Goal: Transaction & Acquisition: Book appointment/travel/reservation

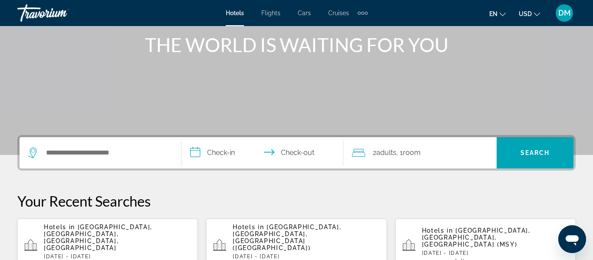
scroll to position [106, 0]
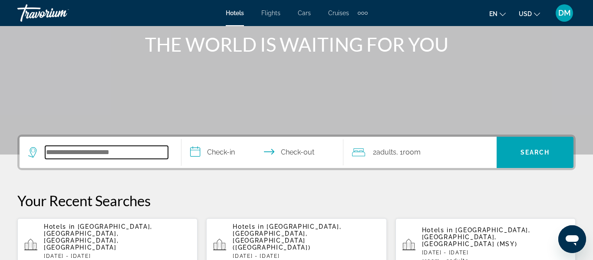
click at [115, 147] on input "Search widget" at bounding box center [106, 152] width 123 height 13
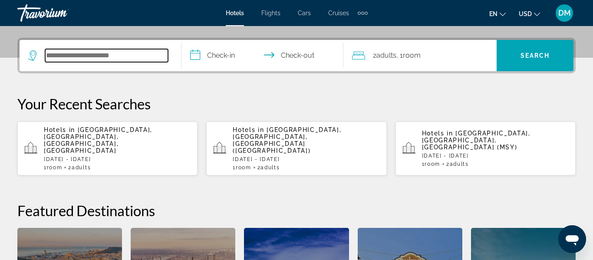
scroll to position [212, 0]
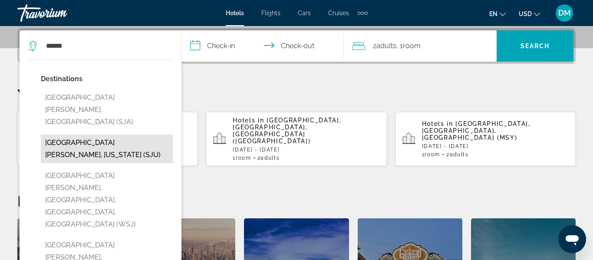
click at [128, 135] on button "[GEOGRAPHIC_DATA][PERSON_NAME], [US_STATE] (SJU)" at bounding box center [107, 149] width 132 height 29
type input "**********"
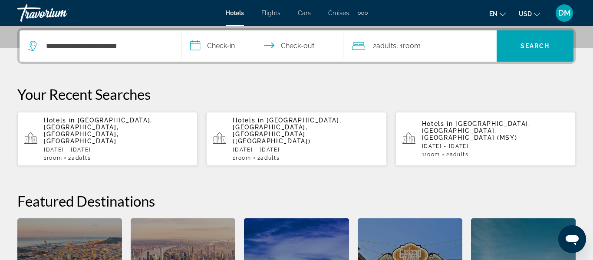
click at [220, 40] on input "**********" at bounding box center [263, 47] width 165 height 34
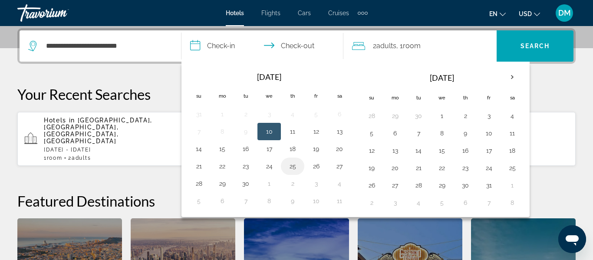
click at [297, 171] on button "25" at bounding box center [293, 166] width 14 height 12
click at [220, 187] on button "29" at bounding box center [222, 184] width 14 height 12
type input "**********"
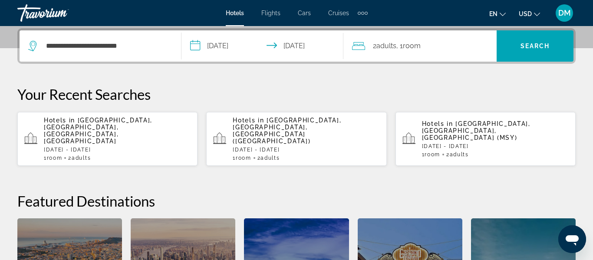
click at [428, 47] on div "2 Adult Adults , 1 Room rooms" at bounding box center [424, 46] width 145 height 12
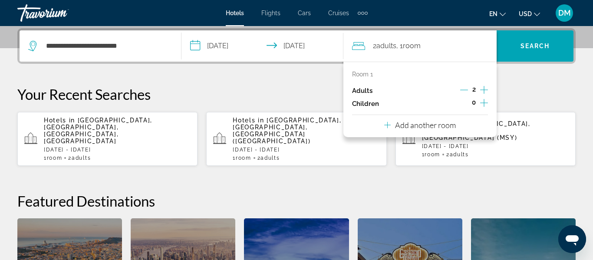
click at [484, 102] on icon "Increment children" at bounding box center [484, 103] width 8 height 10
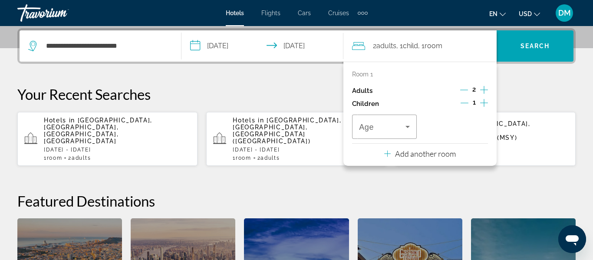
click at [487, 104] on icon "Increment children" at bounding box center [484, 103] width 8 height 10
click at [394, 130] on span "Travelers: 2 adults, 2 children" at bounding box center [382, 127] width 46 height 10
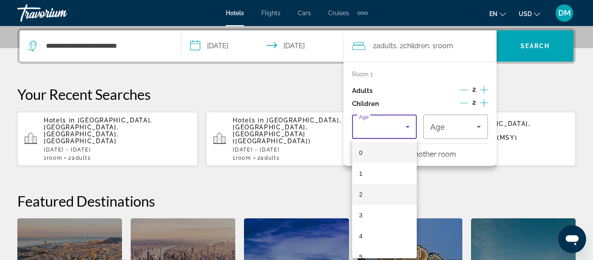
click at [386, 195] on mat-option "2" at bounding box center [384, 194] width 65 height 21
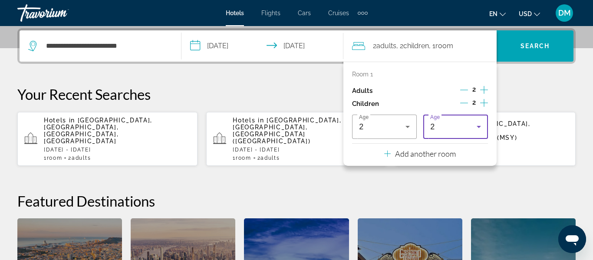
click at [465, 125] on div "2" at bounding box center [453, 127] width 46 height 10
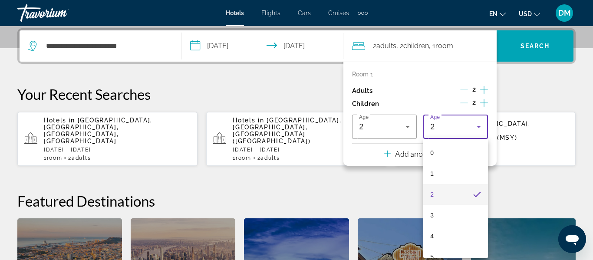
click at [547, 55] on div at bounding box center [296, 130] width 593 height 260
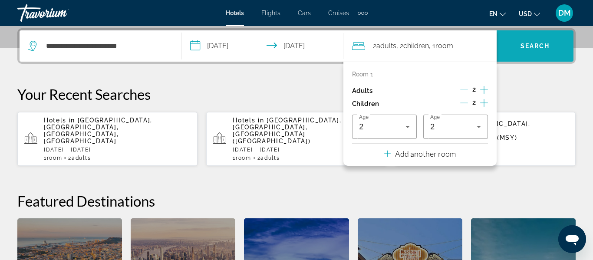
click at [542, 40] on span "Search widget" at bounding box center [535, 46] width 77 height 21
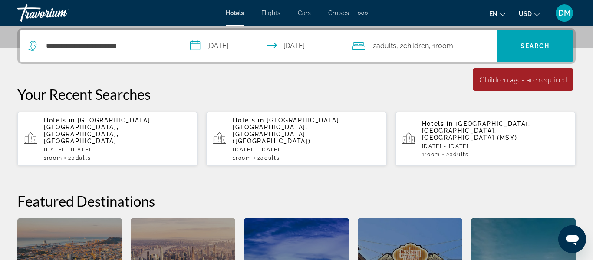
click at [469, 48] on div "2 Adult Adults , 2 Child Children , 1 Room rooms" at bounding box center [424, 46] width 145 height 12
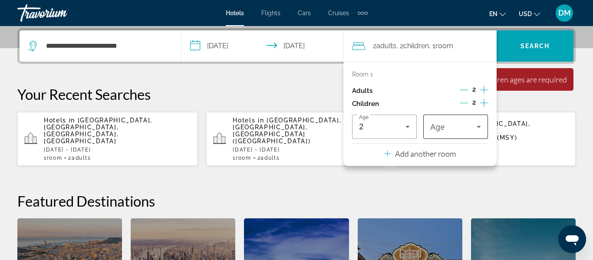
click at [472, 129] on span "Travelers: 2 adults, 2 children" at bounding box center [453, 127] width 46 height 10
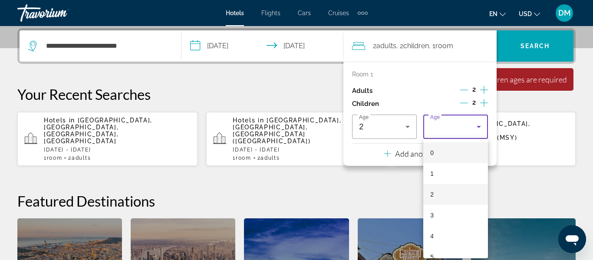
click at [451, 192] on mat-option "2" at bounding box center [455, 194] width 65 height 21
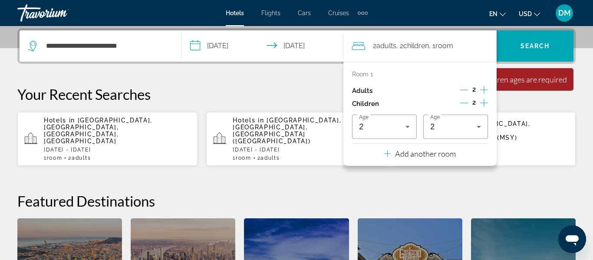
click at [535, 78] on div "Children ages are required" at bounding box center [523, 80] width 88 height 10
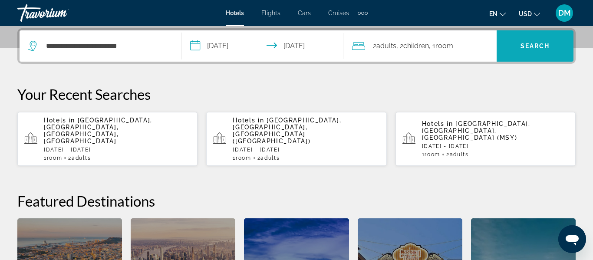
click at [549, 53] on span "Search widget" at bounding box center [535, 46] width 77 height 21
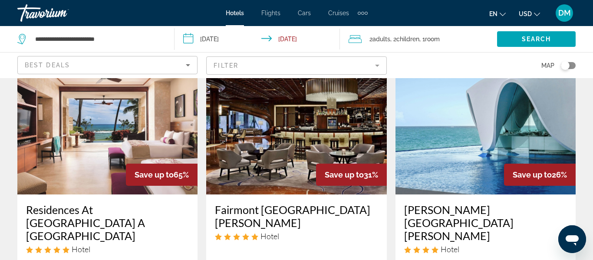
scroll to position [62, 0]
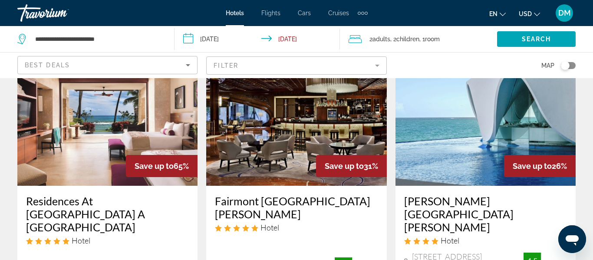
click at [537, 138] on img "Main content" at bounding box center [485, 116] width 180 height 139
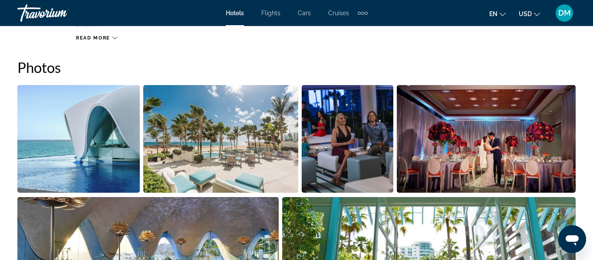
scroll to position [549, 0]
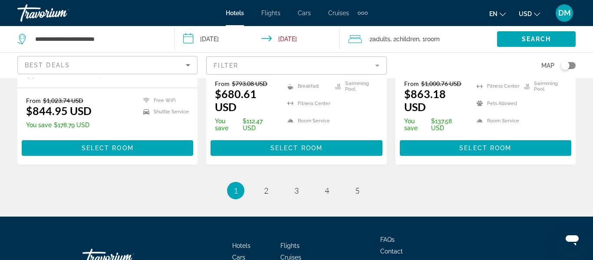
scroll to position [1312, 0]
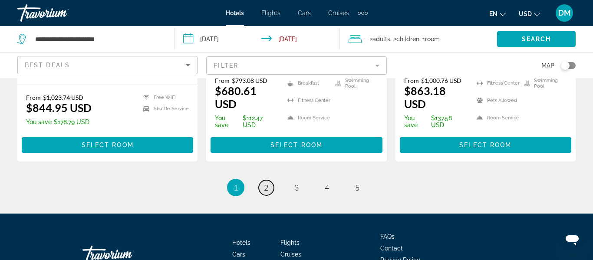
click at [262, 180] on link "page 2" at bounding box center [266, 187] width 15 height 15
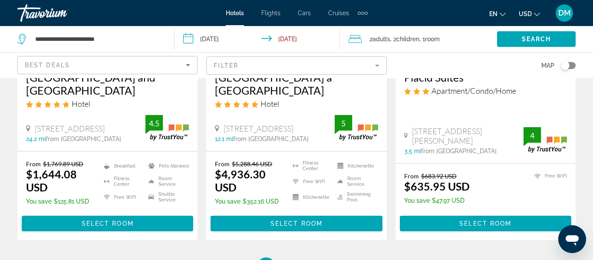
scroll to position [1249, 0]
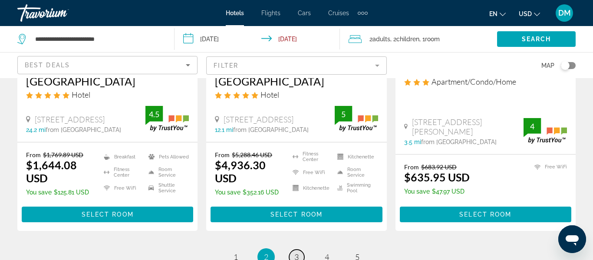
click at [293, 250] on link "page 3" at bounding box center [296, 257] width 15 height 15
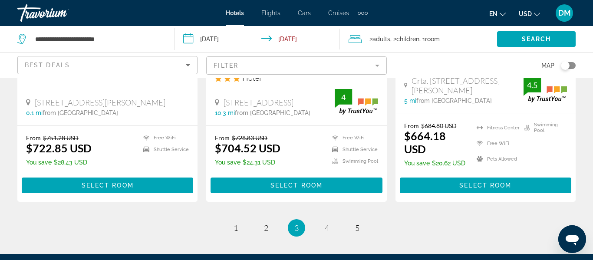
scroll to position [1304, 0]
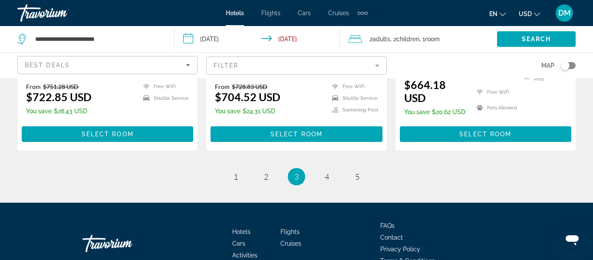
click at [231, 168] on ul "3 / 5 page 1 page 2 You're on page 3 page 4 page 5" at bounding box center [296, 176] width 558 height 17
click at [232, 169] on link "page 1" at bounding box center [235, 176] width 15 height 15
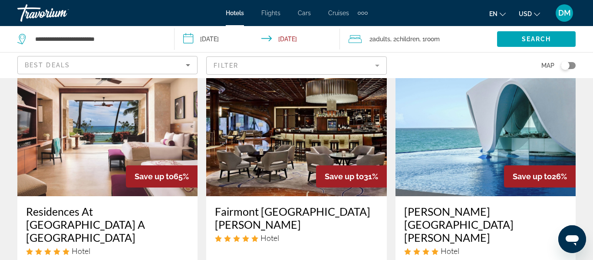
scroll to position [37, 0]
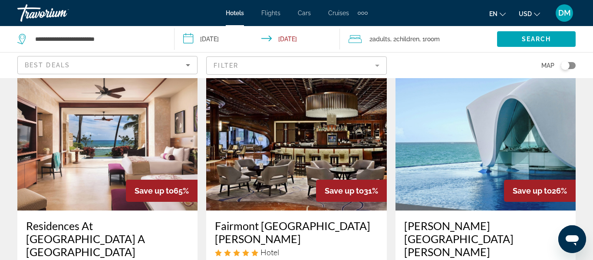
click at [506, 127] on img "Main content" at bounding box center [485, 141] width 180 height 139
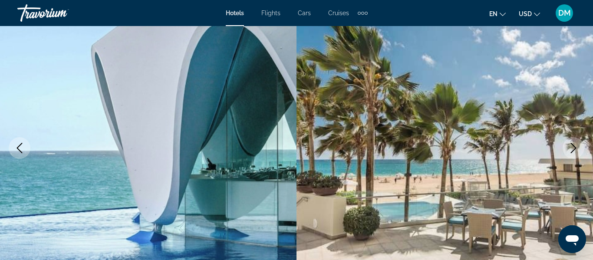
scroll to position [86, 0]
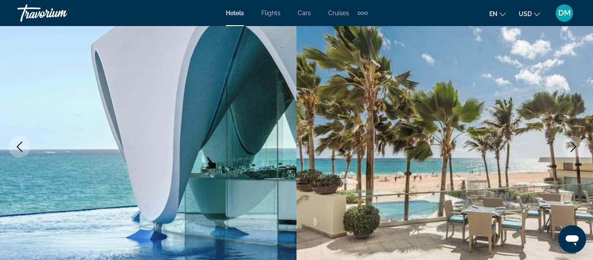
click at [570, 148] on icon "Next image" at bounding box center [573, 147] width 10 height 10
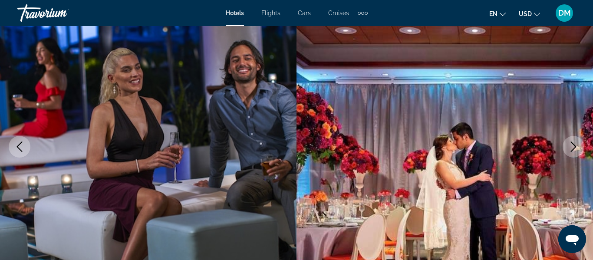
click at [567, 151] on button "Next image" at bounding box center [574, 147] width 22 height 22
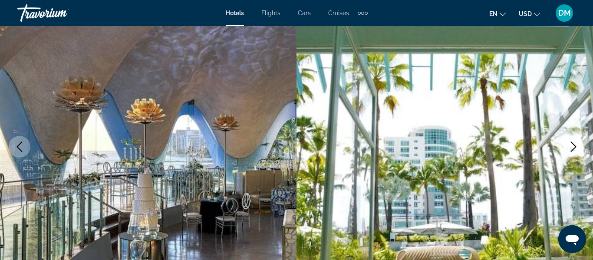
click at [569, 150] on icon "Next image" at bounding box center [573, 147] width 10 height 10
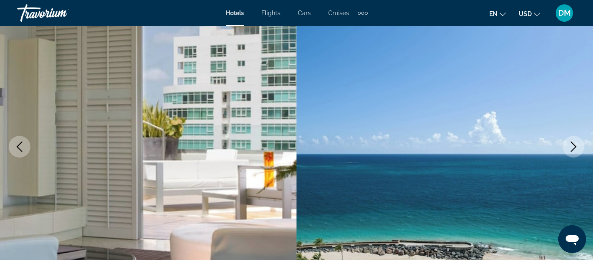
click at [570, 150] on icon "Next image" at bounding box center [573, 147] width 10 height 10
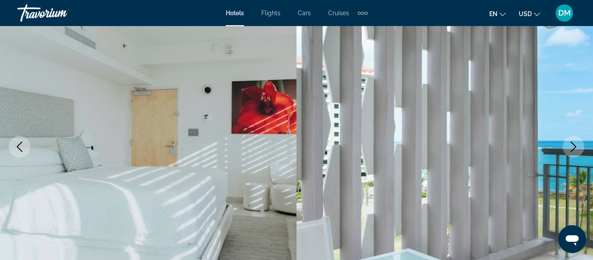
click at [570, 145] on icon "Next image" at bounding box center [573, 147] width 10 height 10
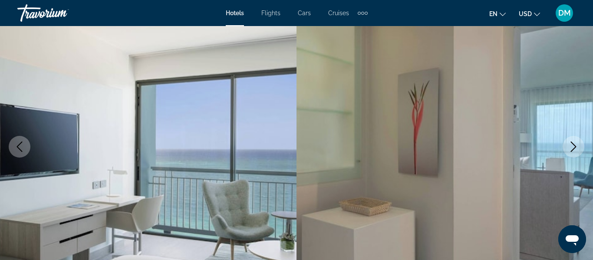
click at [570, 145] on icon "Next image" at bounding box center [573, 147] width 10 height 10
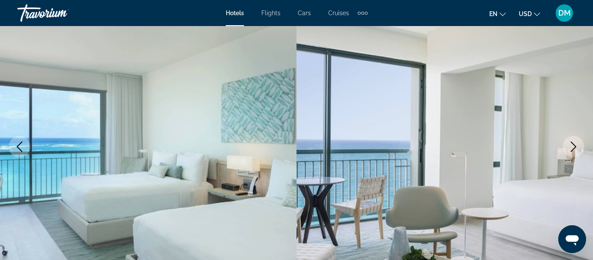
click at [573, 145] on icon "Next image" at bounding box center [574, 147] width 6 height 10
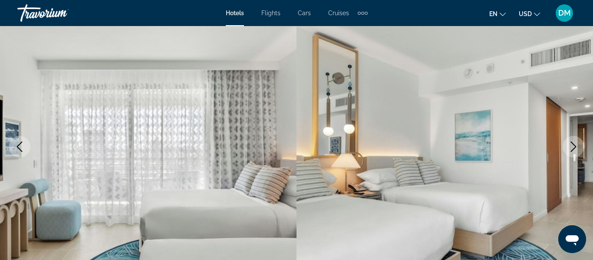
click at [580, 137] on img "Main content" at bounding box center [444, 147] width 296 height 412
click at [569, 148] on icon "Next image" at bounding box center [573, 147] width 10 height 10
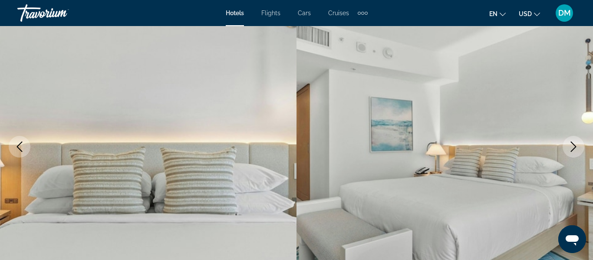
click at [567, 147] on button "Next image" at bounding box center [574, 147] width 22 height 22
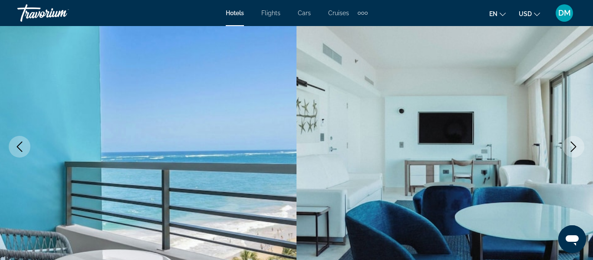
click at [565, 145] on button "Next image" at bounding box center [574, 147] width 22 height 22
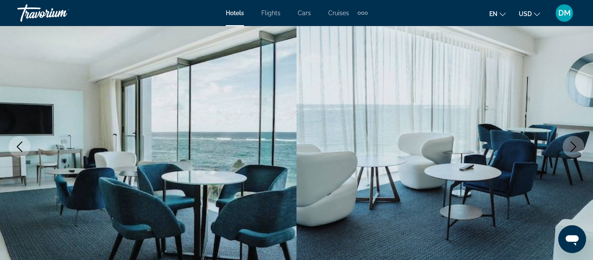
click at [567, 139] on button "Next image" at bounding box center [574, 147] width 22 height 22
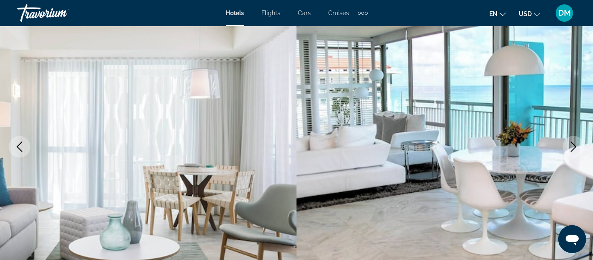
click at [567, 139] on button "Next image" at bounding box center [574, 147] width 22 height 22
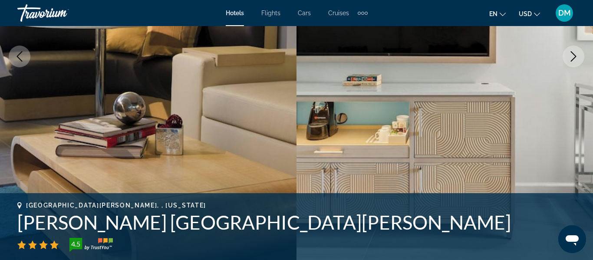
scroll to position [177, 0]
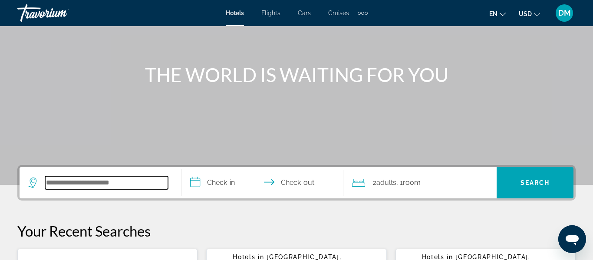
click at [102, 188] on input "Search widget" at bounding box center [106, 182] width 123 height 13
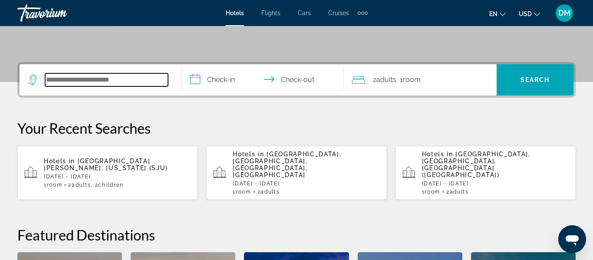
scroll to position [212, 0]
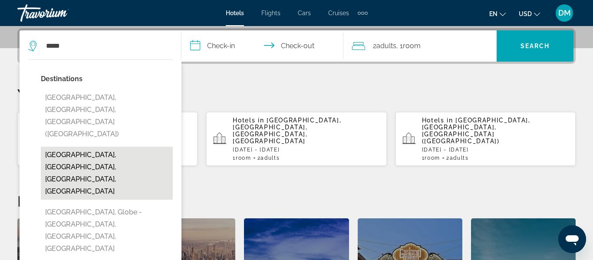
click at [141, 147] on button "[GEOGRAPHIC_DATA], [GEOGRAPHIC_DATA], [GEOGRAPHIC_DATA], [GEOGRAPHIC_DATA]" at bounding box center [107, 173] width 132 height 53
type input "**********"
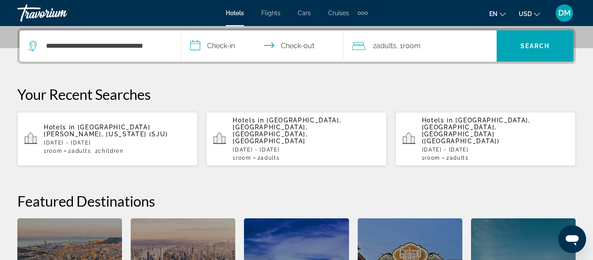
click at [230, 43] on input "**********" at bounding box center [263, 47] width 165 height 34
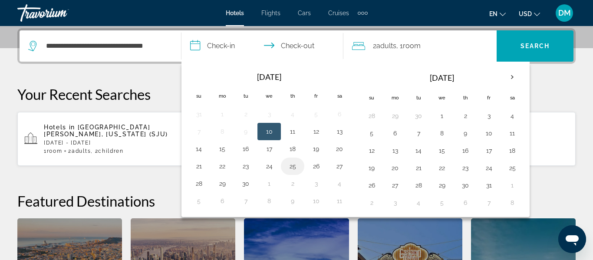
click at [294, 170] on button "25" at bounding box center [293, 166] width 14 height 12
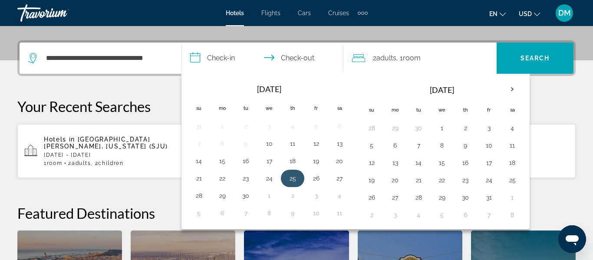
scroll to position [196, 0]
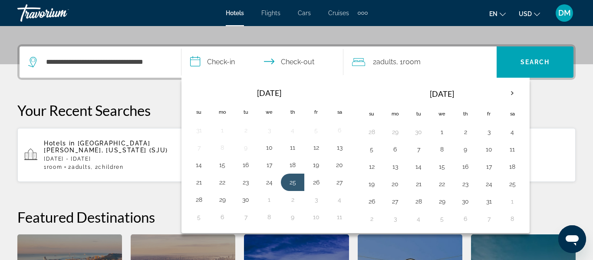
click at [214, 209] on table "[DATE] Su Mo Tu We Th Fr Sa 31 1 2 3 4 5 6 7 8 9 10 11 12 13 14 15 16 17 18 19 …" at bounding box center [269, 154] width 164 height 142
click at [227, 199] on button "29" at bounding box center [222, 200] width 14 height 12
type input "**********"
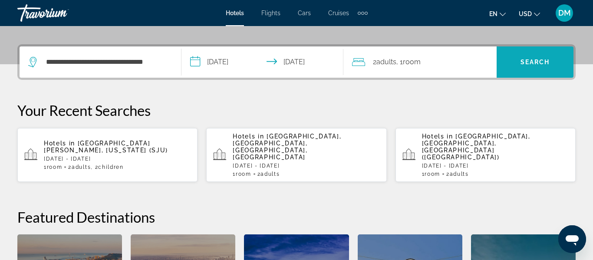
click at [535, 62] on span "Search" at bounding box center [535, 62] width 30 height 7
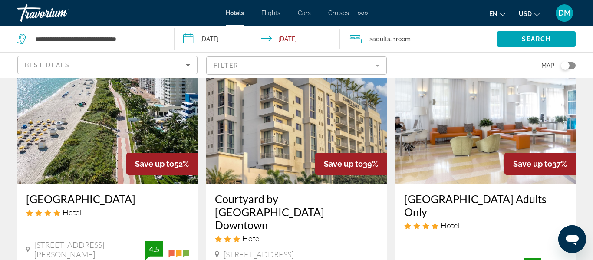
scroll to position [67, 0]
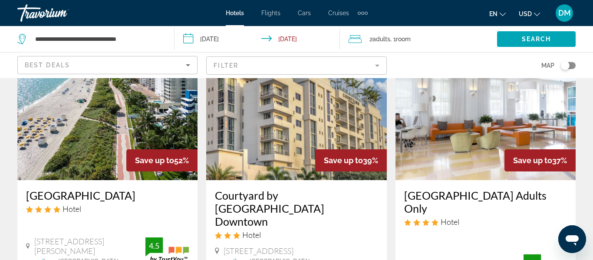
click at [157, 121] on img "Main content" at bounding box center [107, 110] width 180 height 139
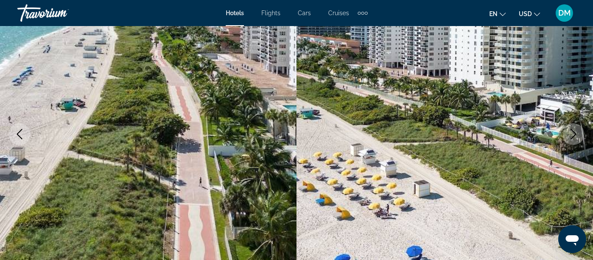
scroll to position [99, 0]
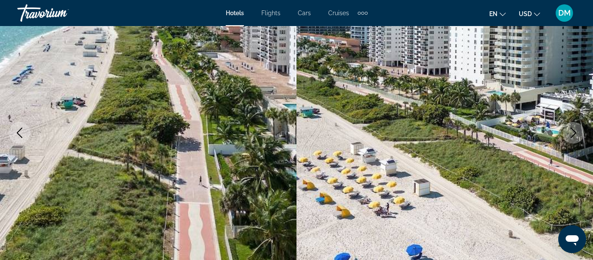
click at [573, 138] on button "Next image" at bounding box center [574, 133] width 22 height 22
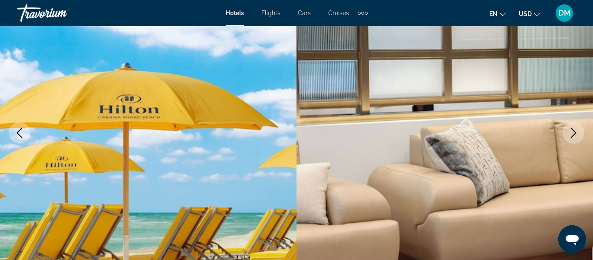
click at [575, 138] on button "Next image" at bounding box center [574, 133] width 22 height 22
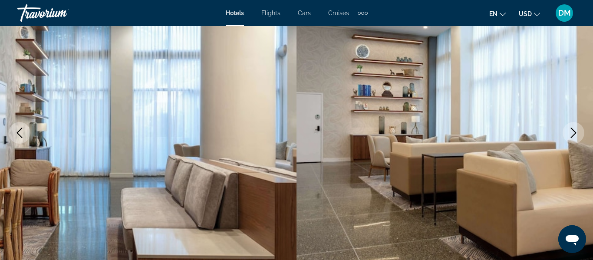
click at [580, 129] on button "Next image" at bounding box center [574, 133] width 22 height 22
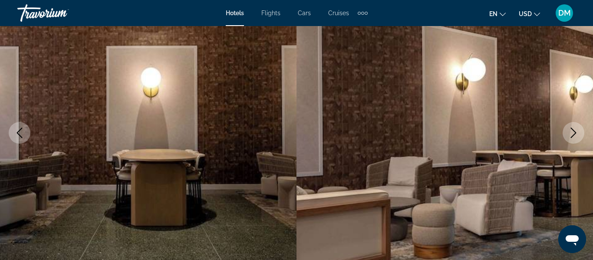
click at [579, 136] on button "Next image" at bounding box center [574, 133] width 22 height 22
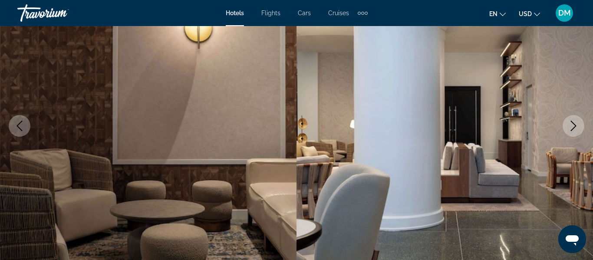
scroll to position [103, 0]
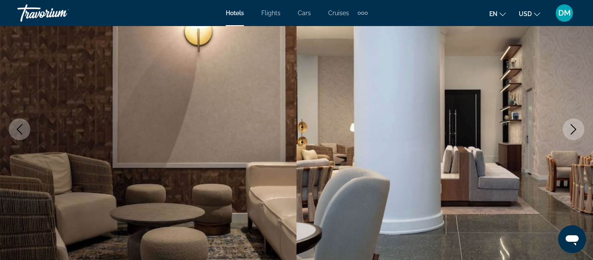
click at [578, 129] on icon "Next image" at bounding box center [573, 129] width 10 height 10
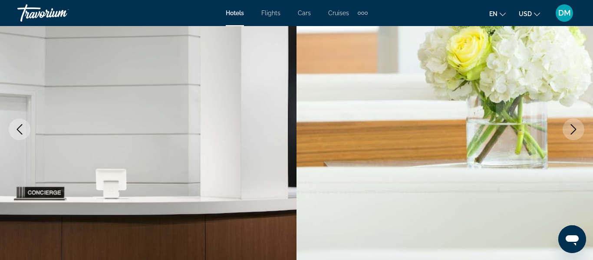
click at [578, 132] on icon "Next image" at bounding box center [573, 129] width 10 height 10
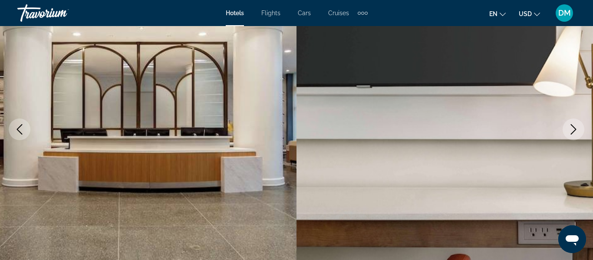
click at [576, 130] on icon "Next image" at bounding box center [573, 129] width 10 height 10
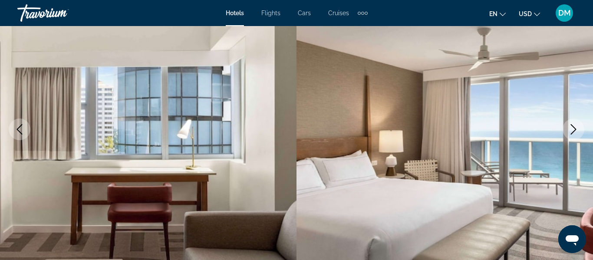
click at [569, 135] on button "Next image" at bounding box center [574, 130] width 22 height 22
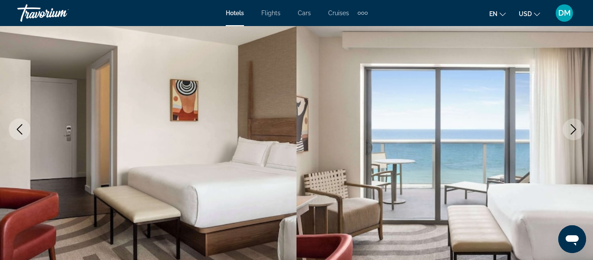
click at [574, 135] on button "Next image" at bounding box center [574, 130] width 22 height 22
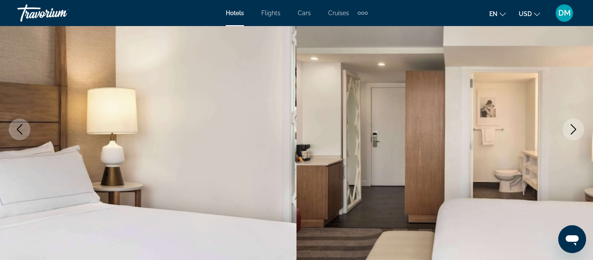
click at [579, 132] on button "Next image" at bounding box center [574, 130] width 22 height 22
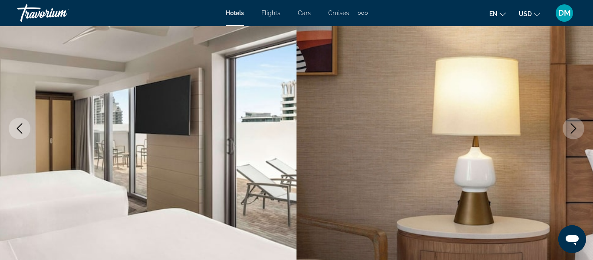
scroll to position [0, 0]
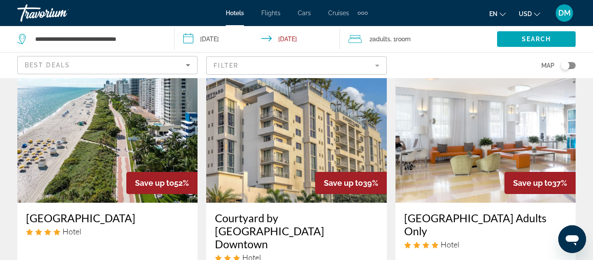
scroll to position [45, 0]
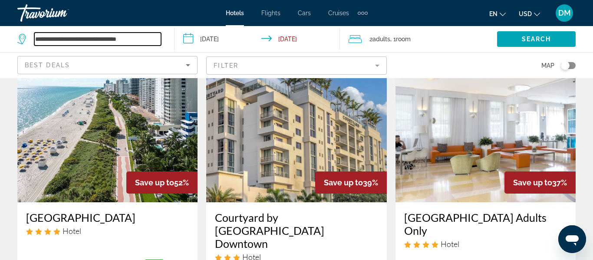
click at [149, 38] on input "**********" at bounding box center [97, 39] width 127 height 13
type input "*"
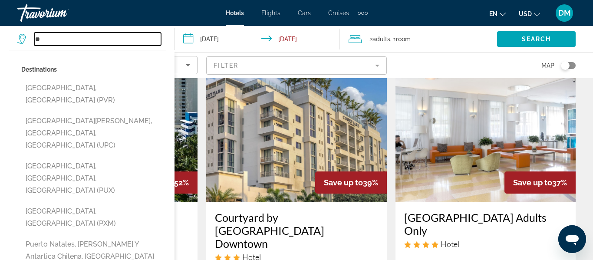
type input "*"
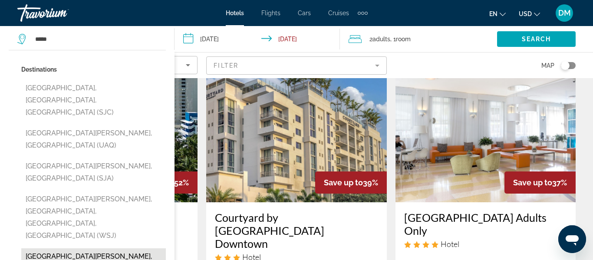
click at [96, 248] on button "[GEOGRAPHIC_DATA][PERSON_NAME], [US_STATE] (SJU)" at bounding box center [93, 262] width 145 height 29
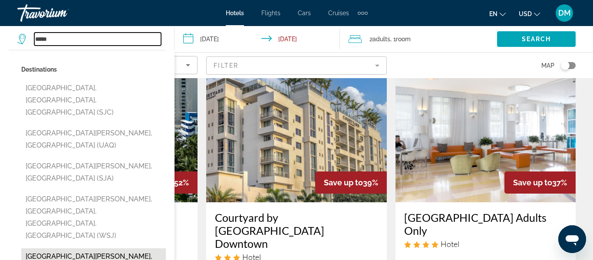
type input "**********"
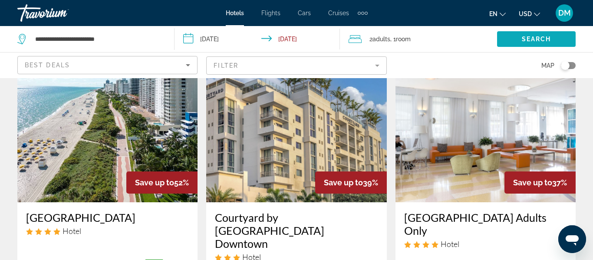
click at [536, 41] on span "Search" at bounding box center [537, 39] width 30 height 7
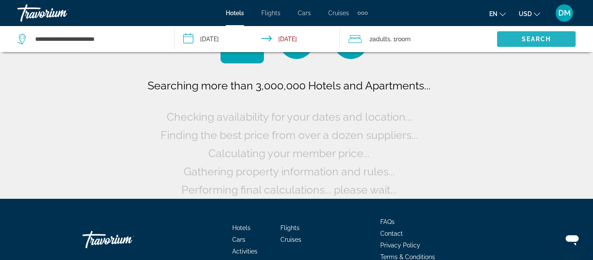
scroll to position [0, 0]
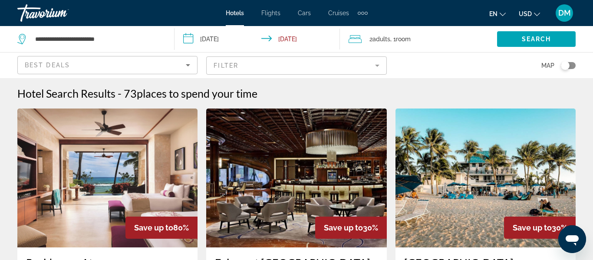
click at [427, 36] on div "2 Adult Adults , 1 Room rooms" at bounding box center [423, 39] width 148 height 12
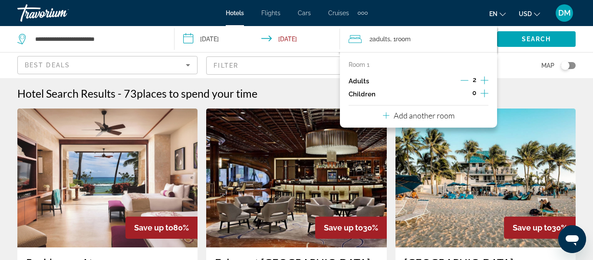
click at [522, 67] on div "Map" at bounding box center [485, 66] width 180 height 26
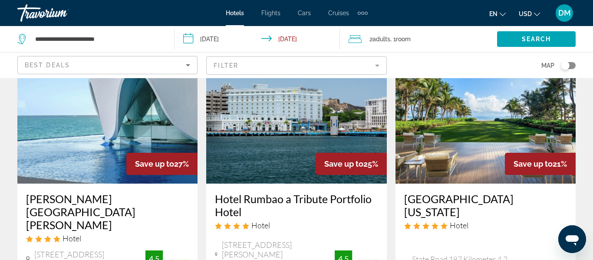
scroll to position [406, 0]
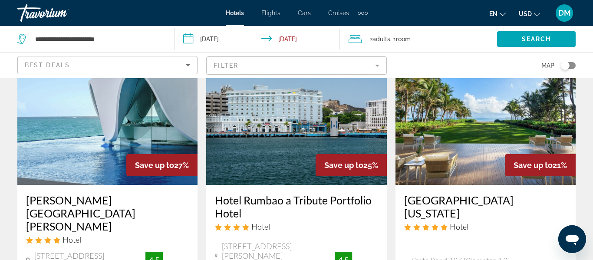
click at [278, 59] on mat-form-field "Filter" at bounding box center [296, 65] width 180 height 18
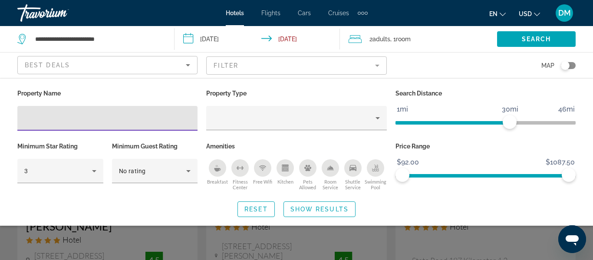
click at [220, 161] on div "Breakfast" at bounding box center [217, 167] width 17 height 17
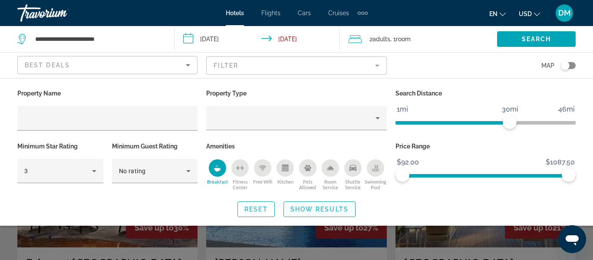
click at [329, 211] on span "Show Results" at bounding box center [319, 209] width 58 height 7
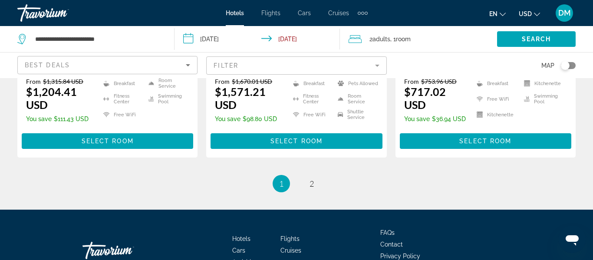
scroll to position [1325, 0]
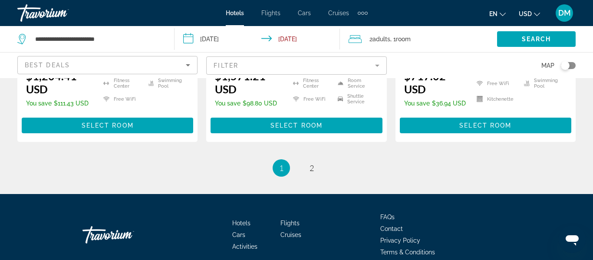
click at [305, 159] on ul "1 / 2 You're on page 1 page 2" at bounding box center [296, 167] width 558 height 17
click at [309, 161] on link "page 2" at bounding box center [311, 168] width 15 height 15
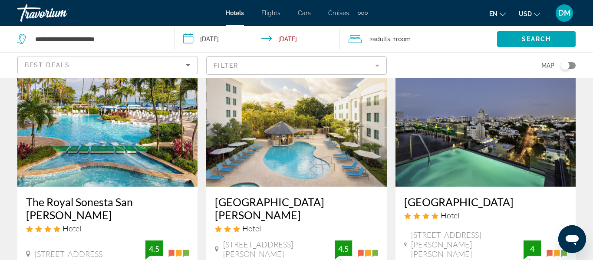
scroll to position [402, 0]
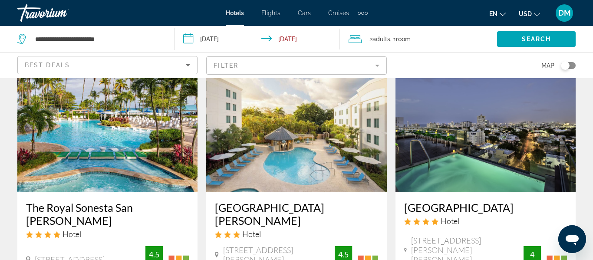
click at [561, 149] on img "Main content" at bounding box center [485, 122] width 180 height 139
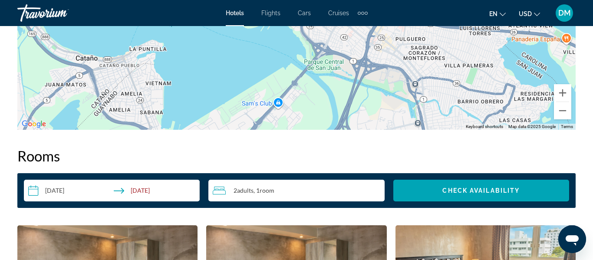
scroll to position [1135, 0]
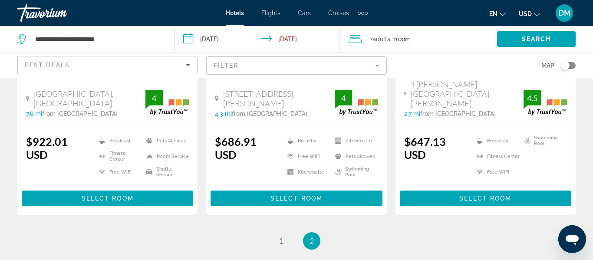
scroll to position [920, 0]
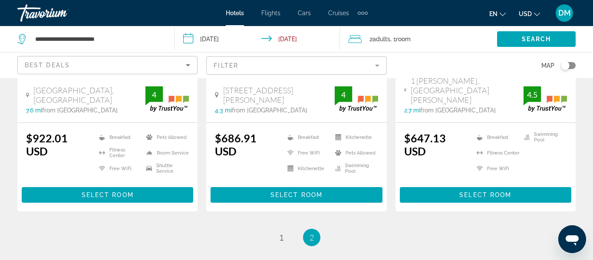
click at [281, 230] on link "page 1" at bounding box center [281, 237] width 15 height 15
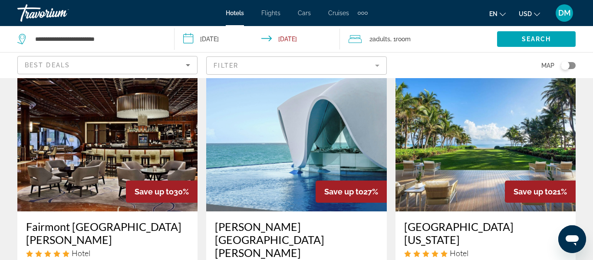
scroll to position [62, 0]
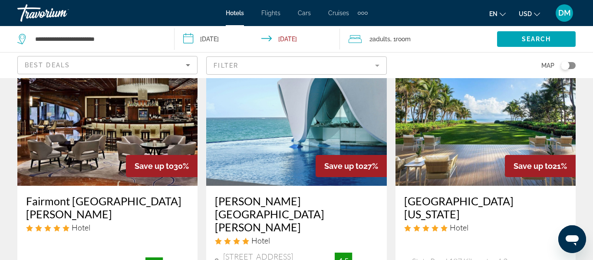
click at [332, 128] on img "Main content" at bounding box center [296, 116] width 180 height 139
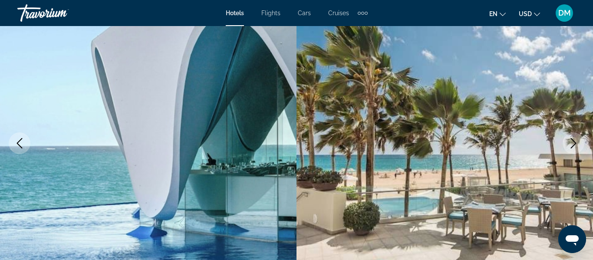
scroll to position [93, 0]
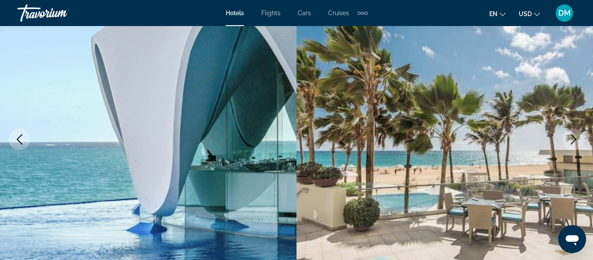
click at [575, 136] on icon "Next image" at bounding box center [573, 139] width 10 height 10
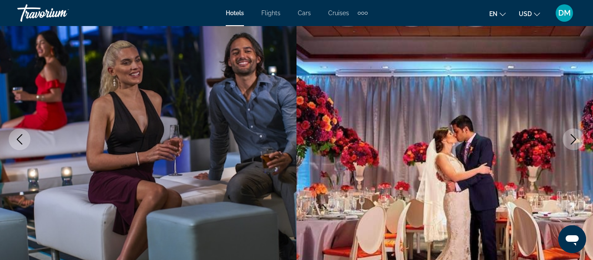
click at [580, 136] on button "Next image" at bounding box center [574, 139] width 22 height 22
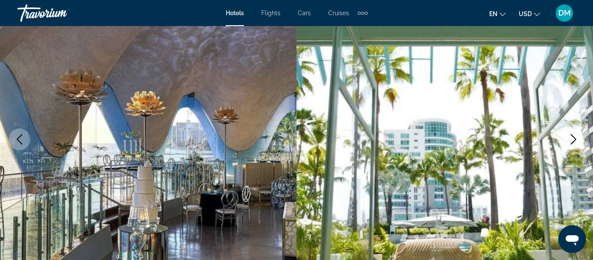
click at [578, 135] on icon "Next image" at bounding box center [573, 139] width 10 height 10
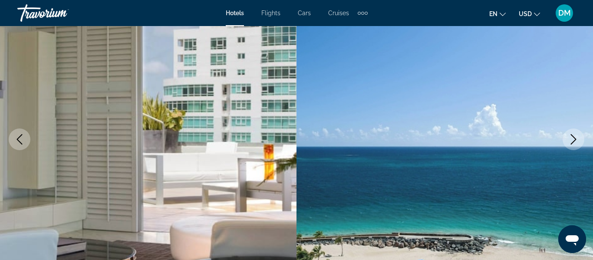
click at [568, 142] on icon "Next image" at bounding box center [573, 139] width 10 height 10
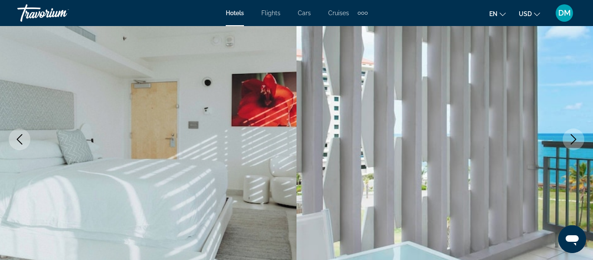
click at [570, 141] on icon "Next image" at bounding box center [573, 139] width 10 height 10
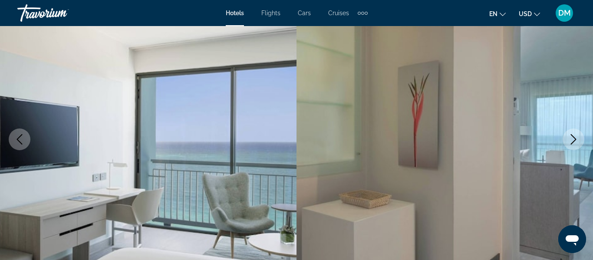
click at [582, 141] on button "Next image" at bounding box center [574, 139] width 22 height 22
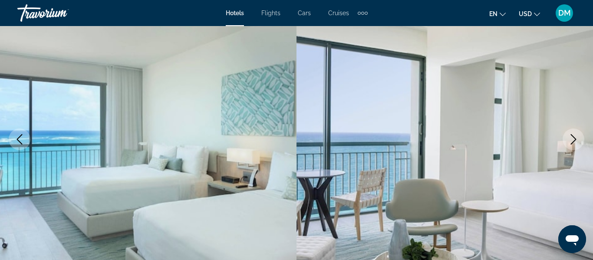
click at [575, 141] on icon "Next image" at bounding box center [573, 139] width 10 height 10
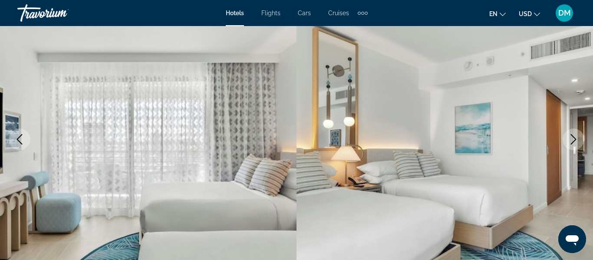
click at [580, 141] on button "Next image" at bounding box center [574, 139] width 22 height 22
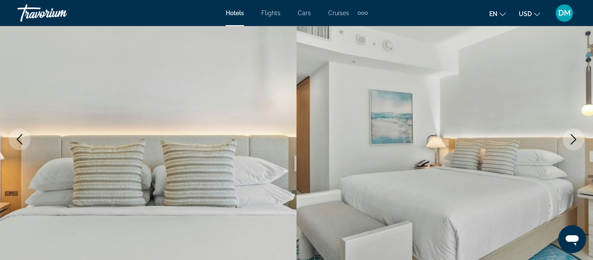
click at [577, 139] on icon "Next image" at bounding box center [573, 139] width 10 height 10
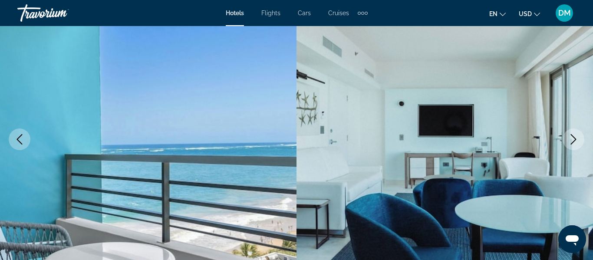
click at [581, 145] on button "Next image" at bounding box center [574, 139] width 22 height 22
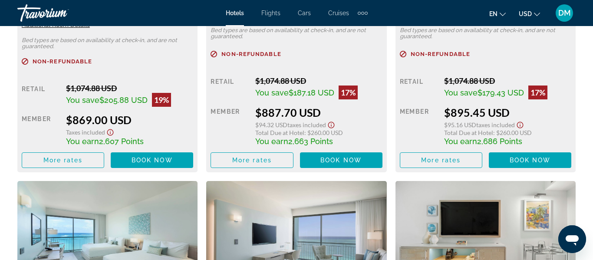
scroll to position [1807, 0]
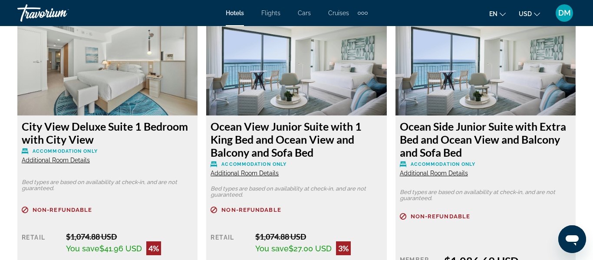
click at [541, 189] on p "Bed types are based on availability at check-in, and are not guaranteed." at bounding box center [485, 195] width 171 height 12
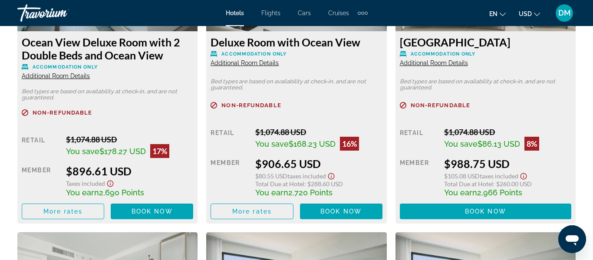
scroll to position [2047, 0]
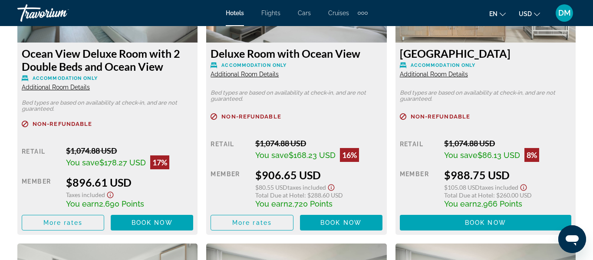
click at [353, 77] on div "Deluxe Room with Ocean View Accommodation Only Additional Room Details Bed type…" at bounding box center [296, 139] width 180 height 192
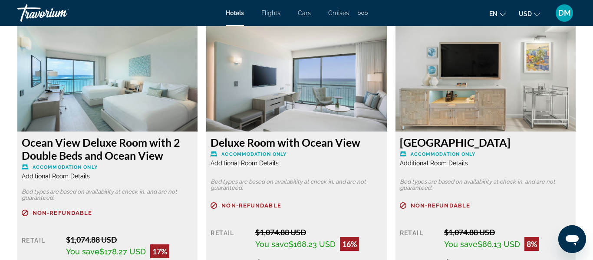
scroll to position [1957, 0]
click at [341, 86] on img "Main content" at bounding box center [296, 77] width 180 height 109
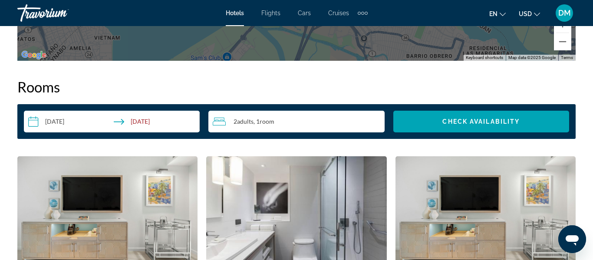
scroll to position [1207, 0]
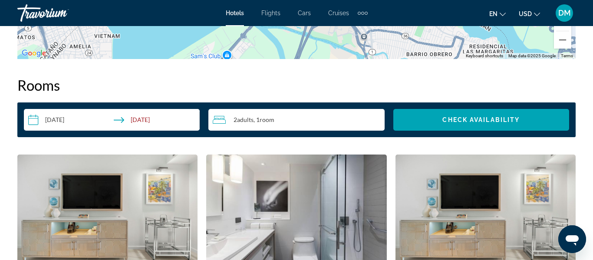
click at [61, 115] on input "**********" at bounding box center [113, 121] width 179 height 24
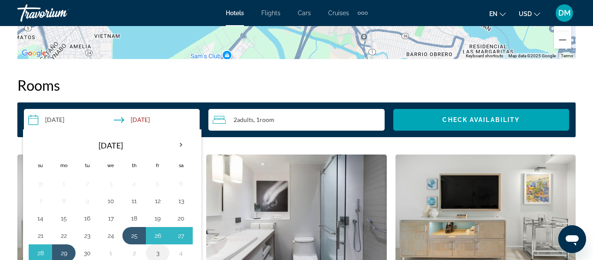
click at [157, 247] on button "3" at bounding box center [158, 253] width 14 height 12
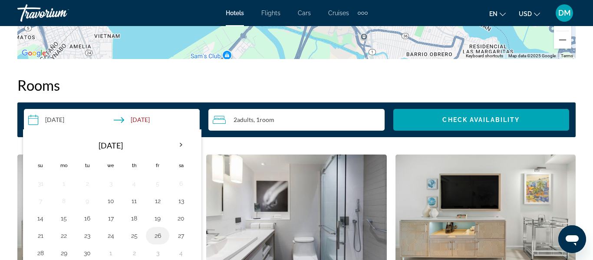
click at [157, 232] on button "26" at bounding box center [158, 236] width 14 height 12
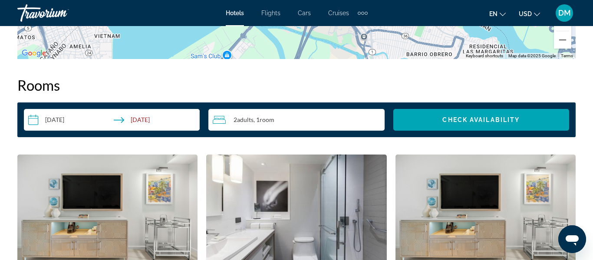
click at [168, 109] on input "**********" at bounding box center [113, 121] width 179 height 24
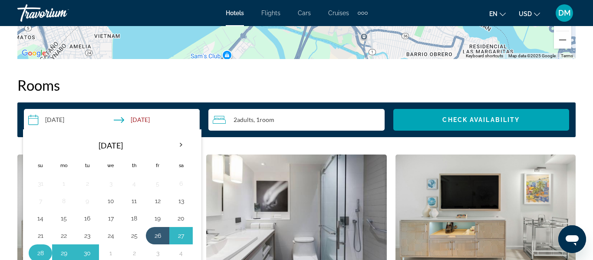
click at [51, 250] on td "28" at bounding box center [40, 252] width 23 height 17
click at [144, 227] on td "25" at bounding box center [133, 235] width 23 height 17
click at [163, 230] on button "26" at bounding box center [158, 236] width 14 height 12
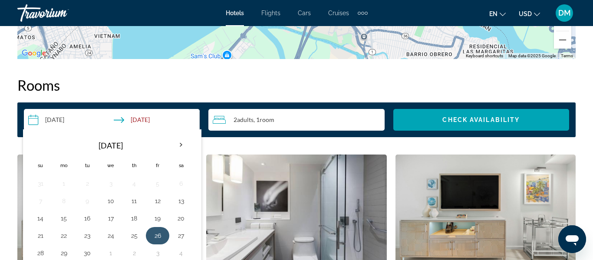
click at [158, 231] on button "26" at bounding box center [158, 236] width 14 height 12
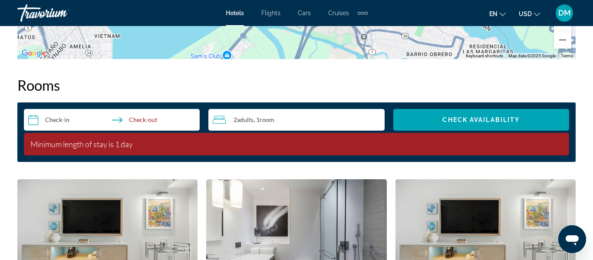
click at [56, 109] on input "**********" at bounding box center [113, 121] width 179 height 24
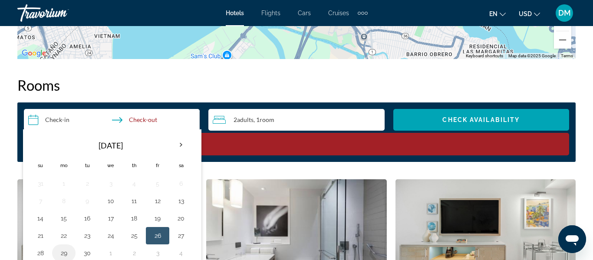
click at [62, 247] on button "29" at bounding box center [64, 253] width 14 height 12
click at [49, 112] on input "**********" at bounding box center [113, 121] width 179 height 24
click at [66, 116] on input "**********" at bounding box center [113, 121] width 179 height 24
click at [158, 230] on button "26" at bounding box center [158, 236] width 14 height 12
type input "**********"
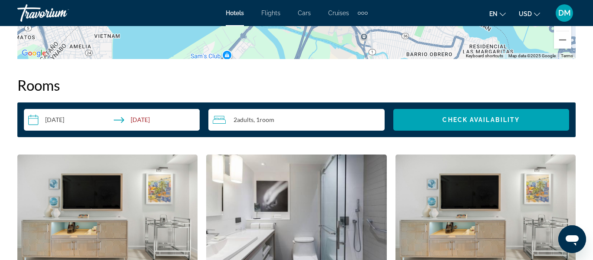
click at [166, 109] on input "**********" at bounding box center [113, 121] width 179 height 24
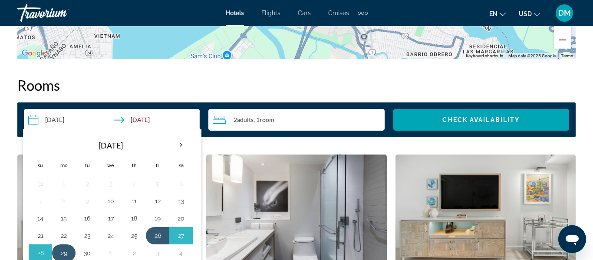
click at [63, 247] on button "29" at bounding box center [64, 253] width 14 height 12
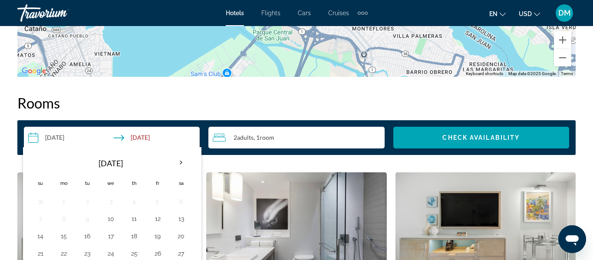
scroll to position [1175, 0]
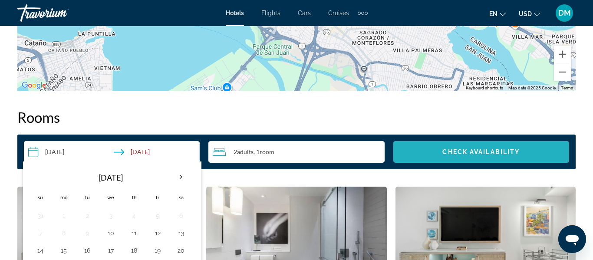
click at [509, 152] on span "Search widget" at bounding box center [481, 152] width 176 height 21
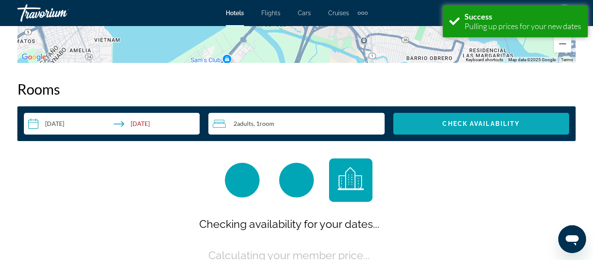
scroll to position [1225, 0]
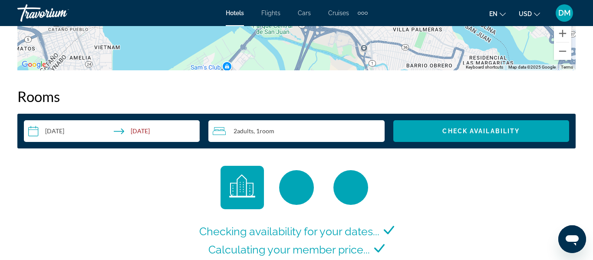
scroll to position [1181, 0]
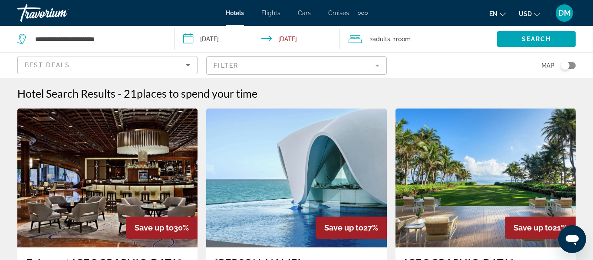
click at [224, 40] on input "**********" at bounding box center [259, 40] width 169 height 29
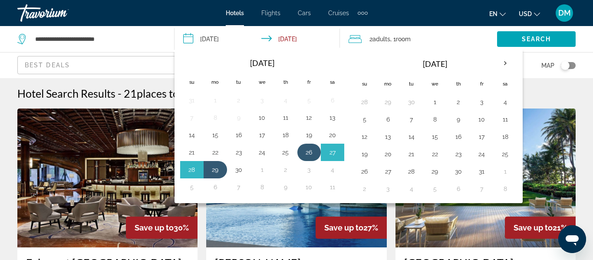
click at [306, 154] on button "26" at bounding box center [309, 152] width 14 height 12
click at [218, 172] on button "29" at bounding box center [215, 170] width 14 height 12
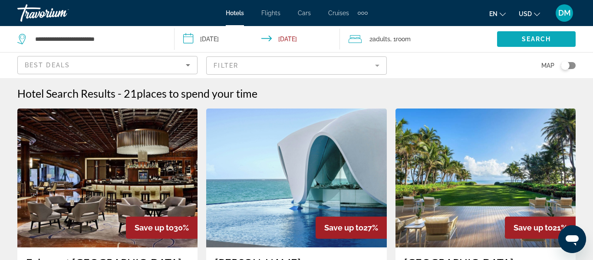
click at [512, 41] on span "Search widget" at bounding box center [536, 39] width 79 height 21
click at [534, 41] on span "Search" at bounding box center [537, 39] width 30 height 7
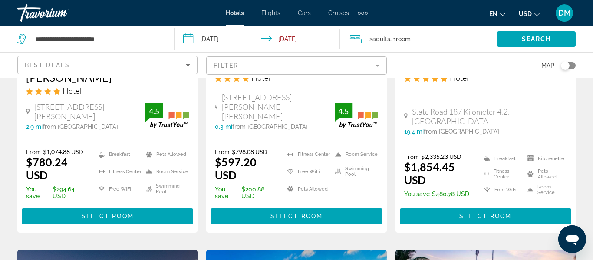
scroll to position [556, 0]
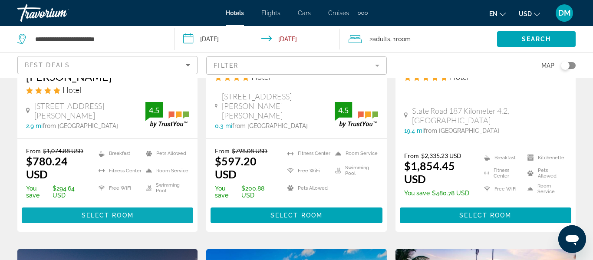
click at [97, 205] on span "Main content" at bounding box center [107, 215] width 171 height 21
